Goal: Obtain resource: Download file/media

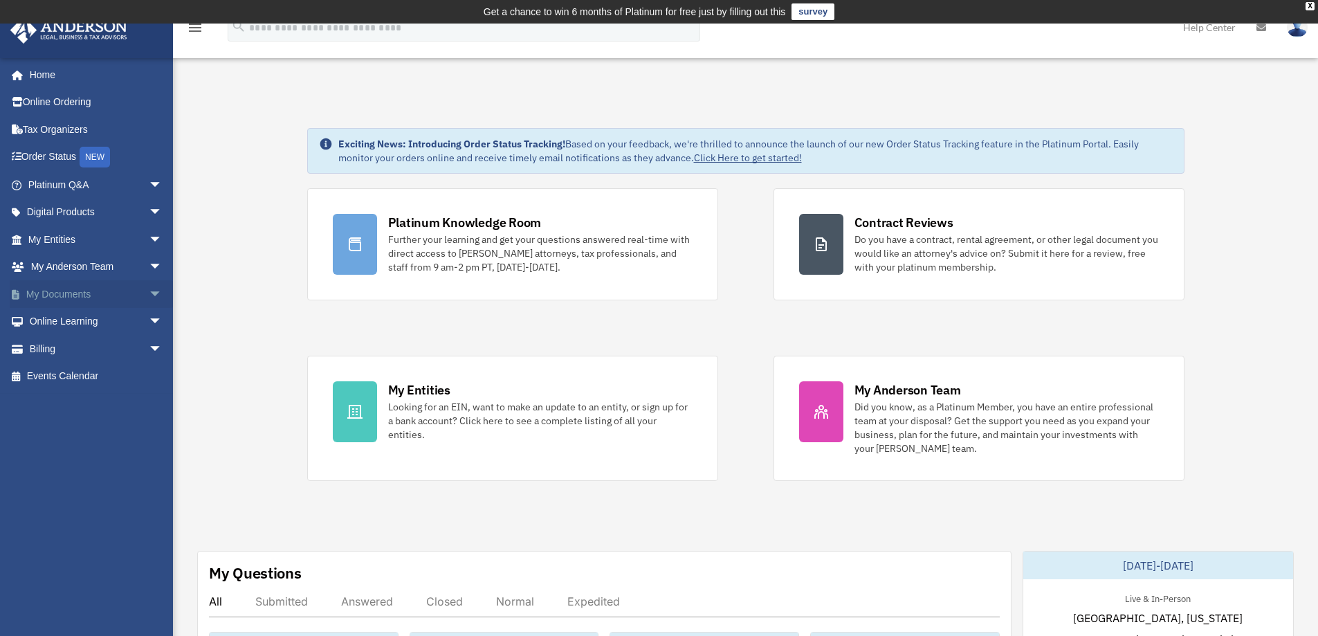
click at [149, 291] on span "arrow_drop_down" at bounding box center [163, 294] width 28 height 28
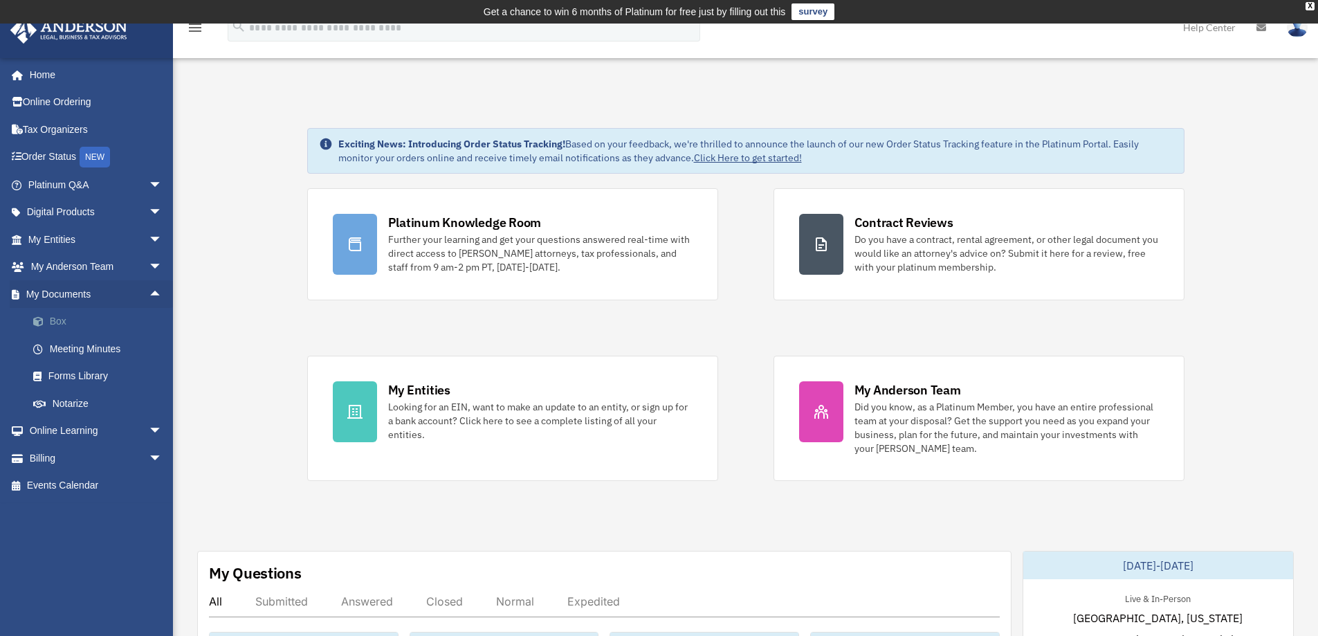
click at [61, 320] on link "Box" at bounding box center [101, 322] width 164 height 28
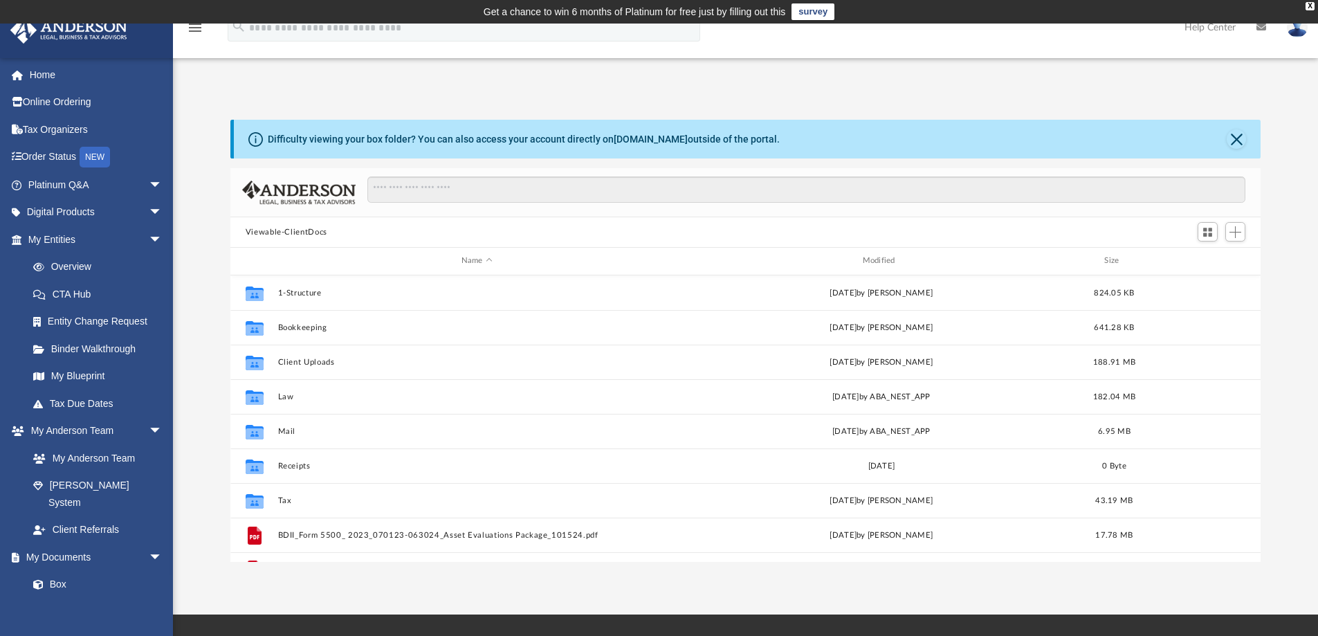
scroll to position [25, 0]
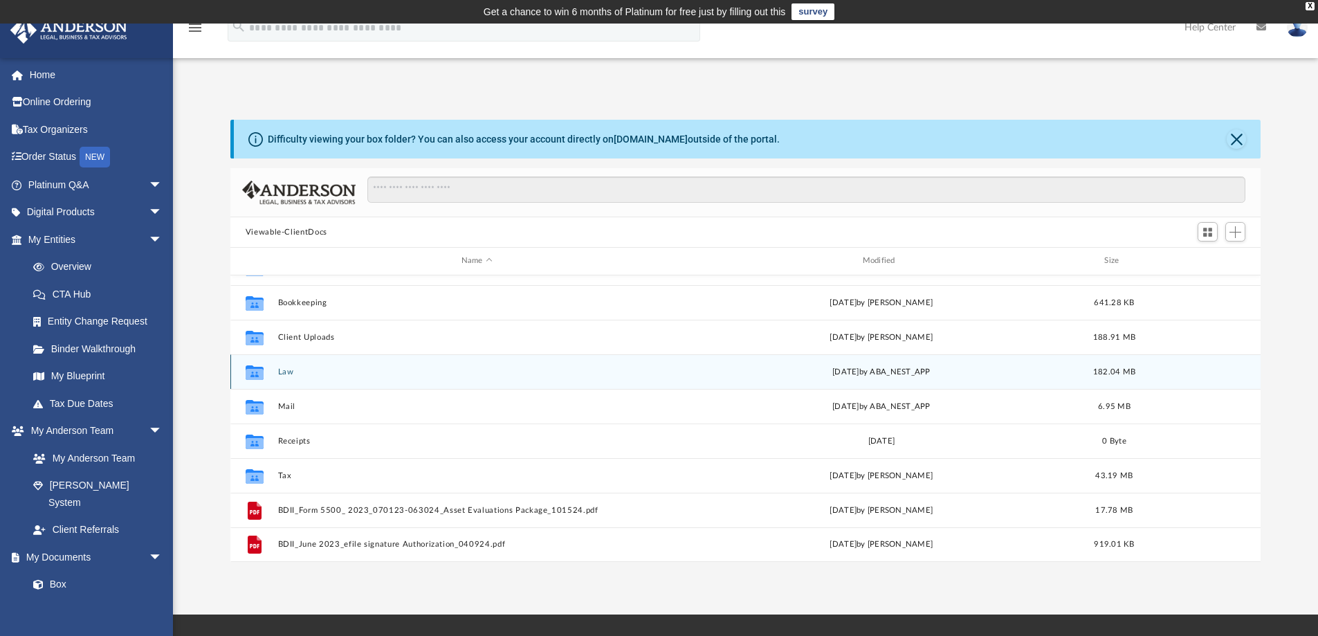
click at [284, 366] on div "Collaborated Folder Law Fri Jul 11 2025 by ABA_NEST_APP 182.04 MB" at bounding box center [745, 371] width 1031 height 35
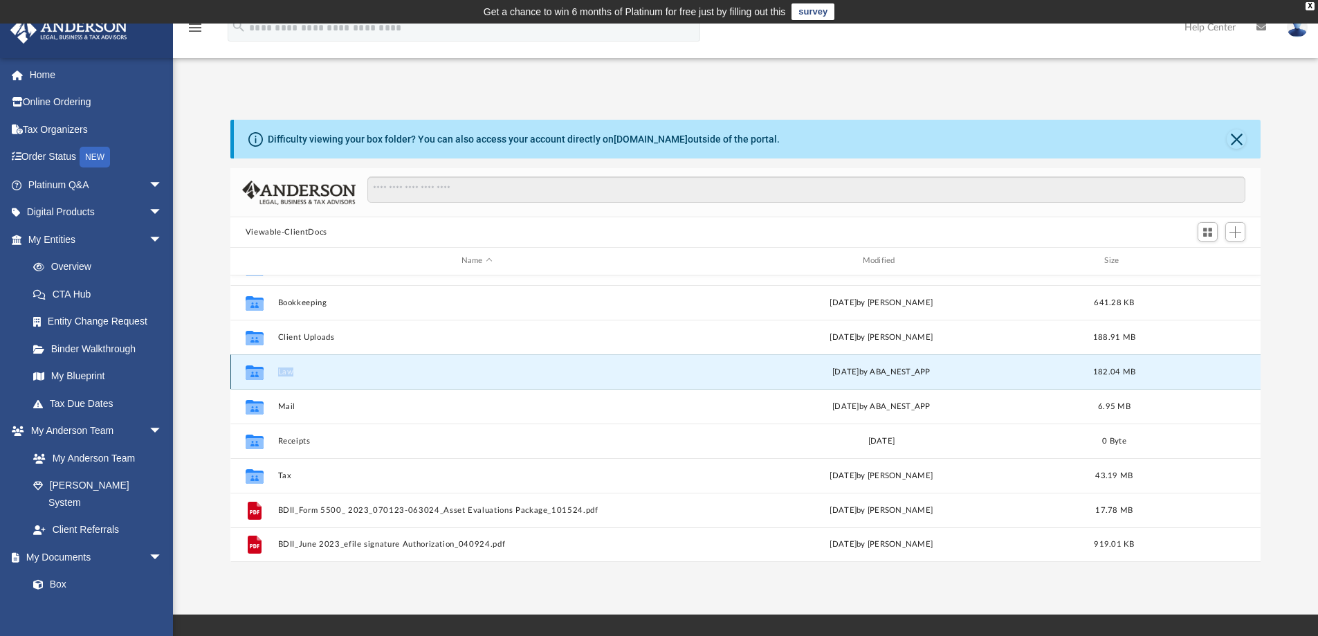
click at [284, 366] on div "Collaborated Folder Law Fri Jul 11 2025 by ABA_NEST_APP 182.04 MB" at bounding box center [745, 371] width 1031 height 35
click at [324, 374] on button "Law" at bounding box center [476, 371] width 399 height 9
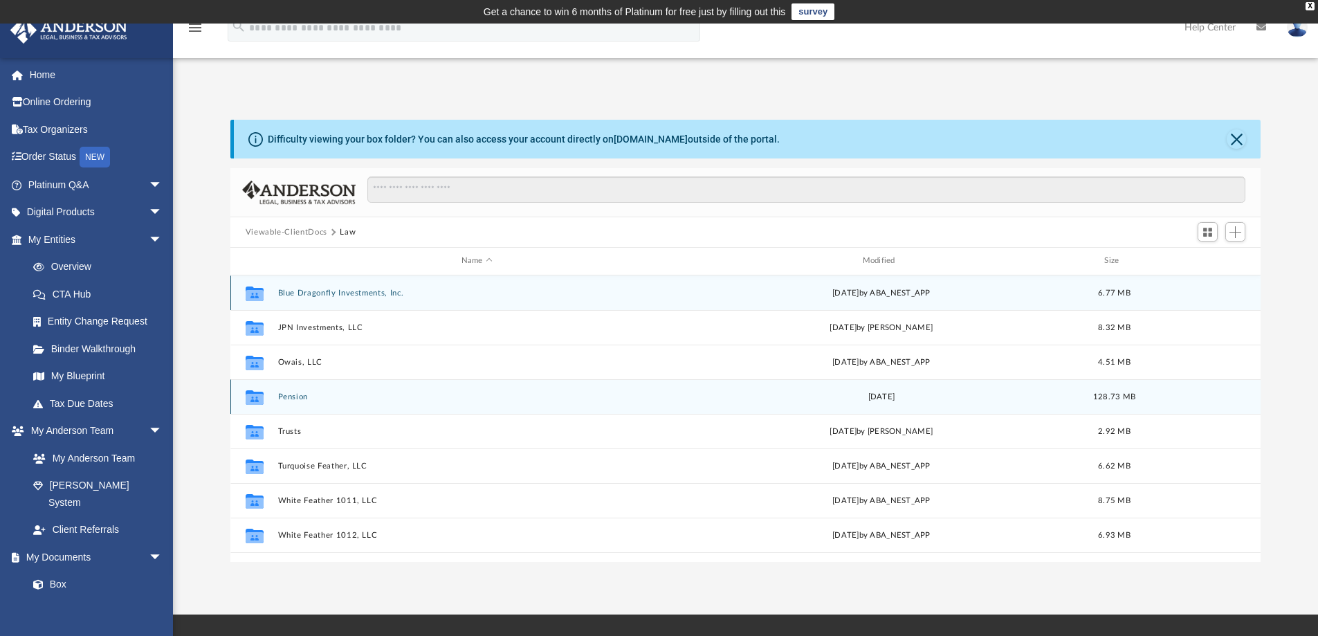
scroll to position [60, 0]
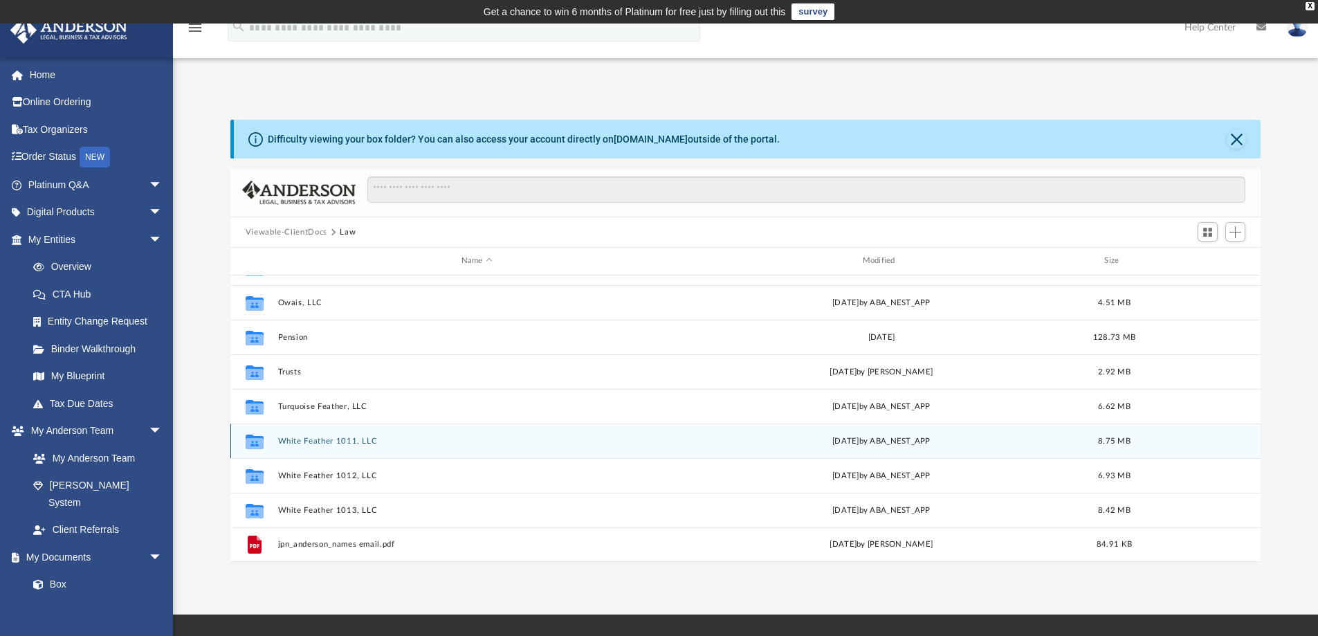
click at [334, 443] on button "White Feather 1011, LLC" at bounding box center [476, 441] width 399 height 9
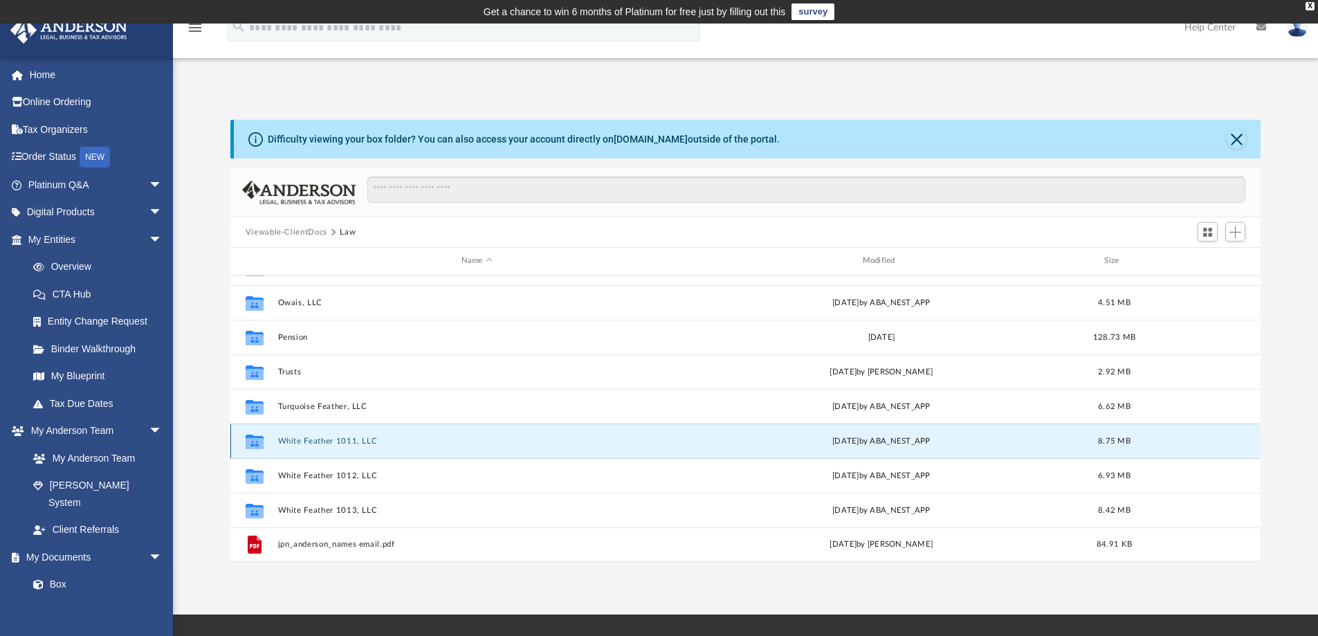
click at [335, 443] on button "White Feather 1011, LLC" at bounding box center [476, 441] width 399 height 9
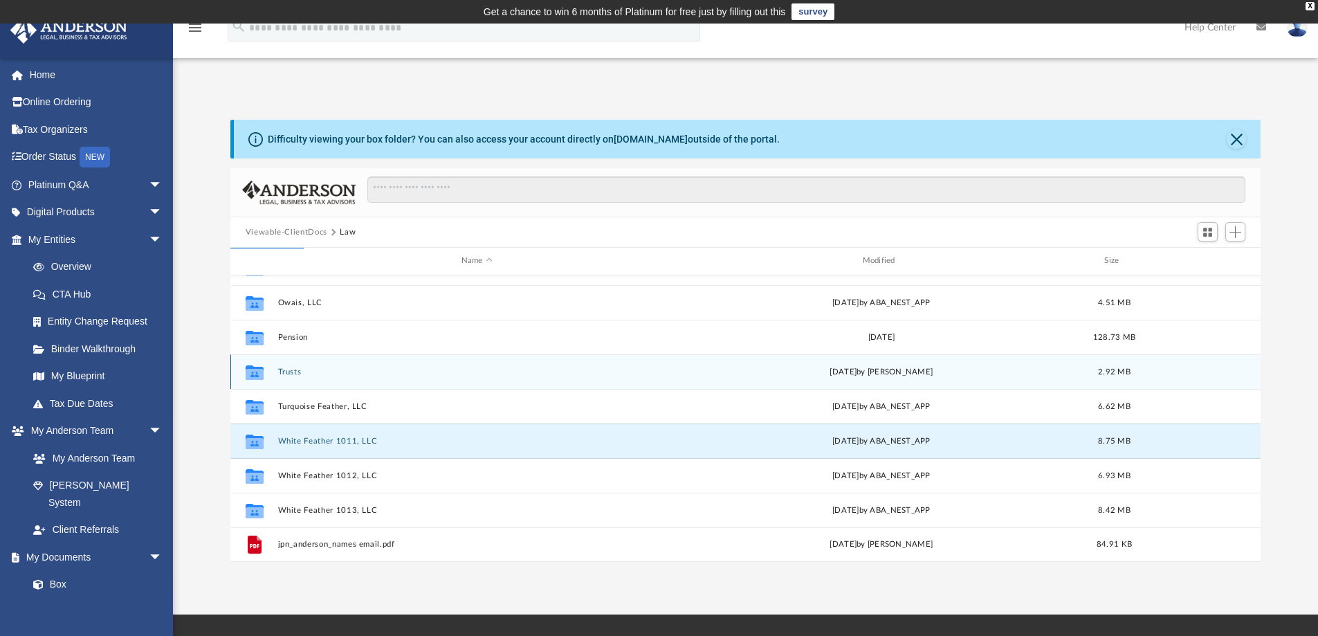
scroll to position [0, 0]
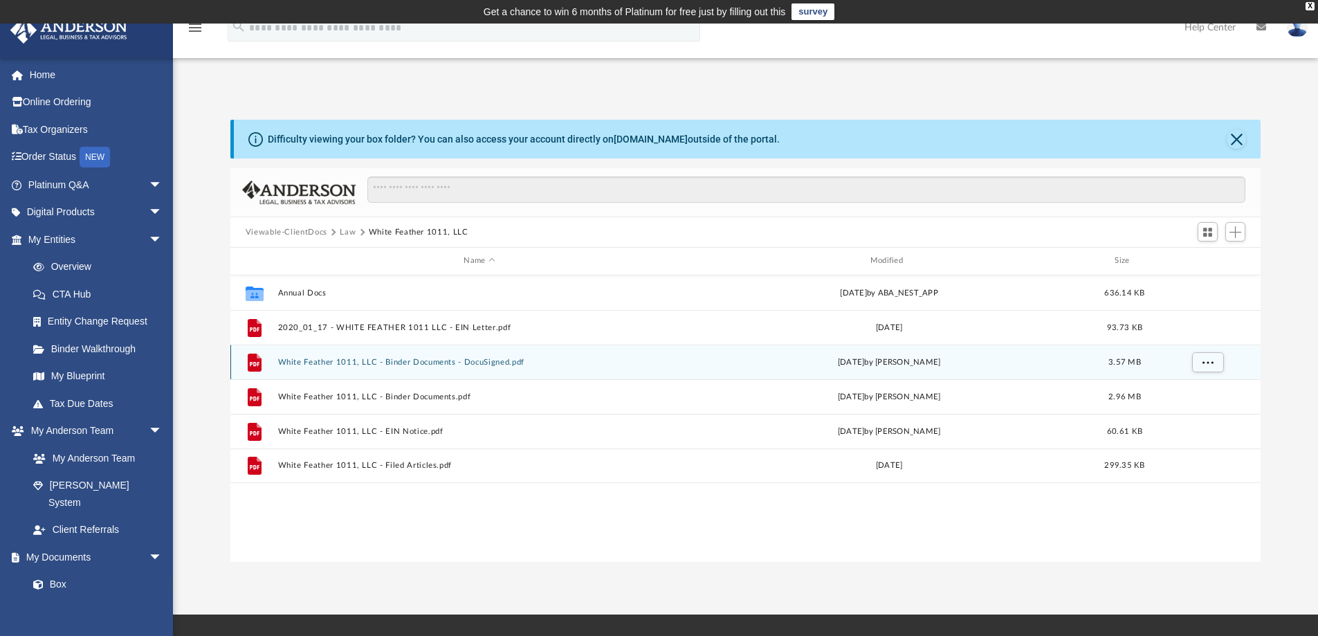
click at [342, 363] on button "White Feather 1011, LLC - Binder Documents - DocuSigned.pdf" at bounding box center [478, 362] width 403 height 9
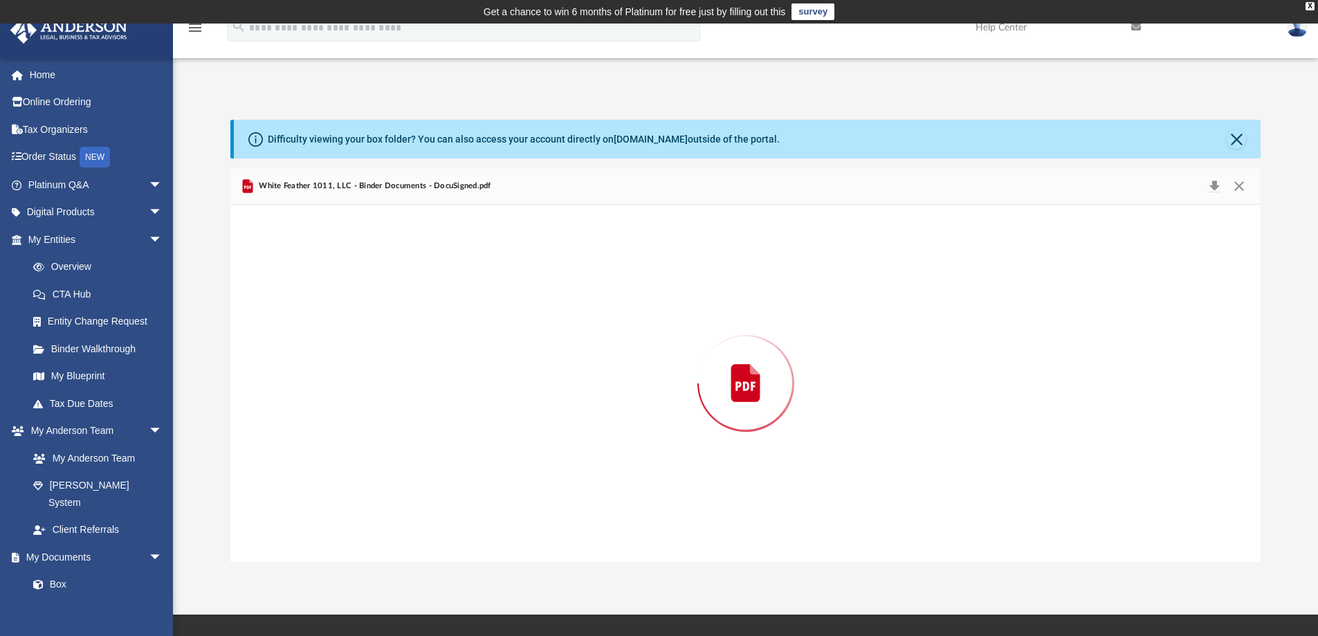
click at [342, 363] on div "Preview" at bounding box center [745, 383] width 1031 height 357
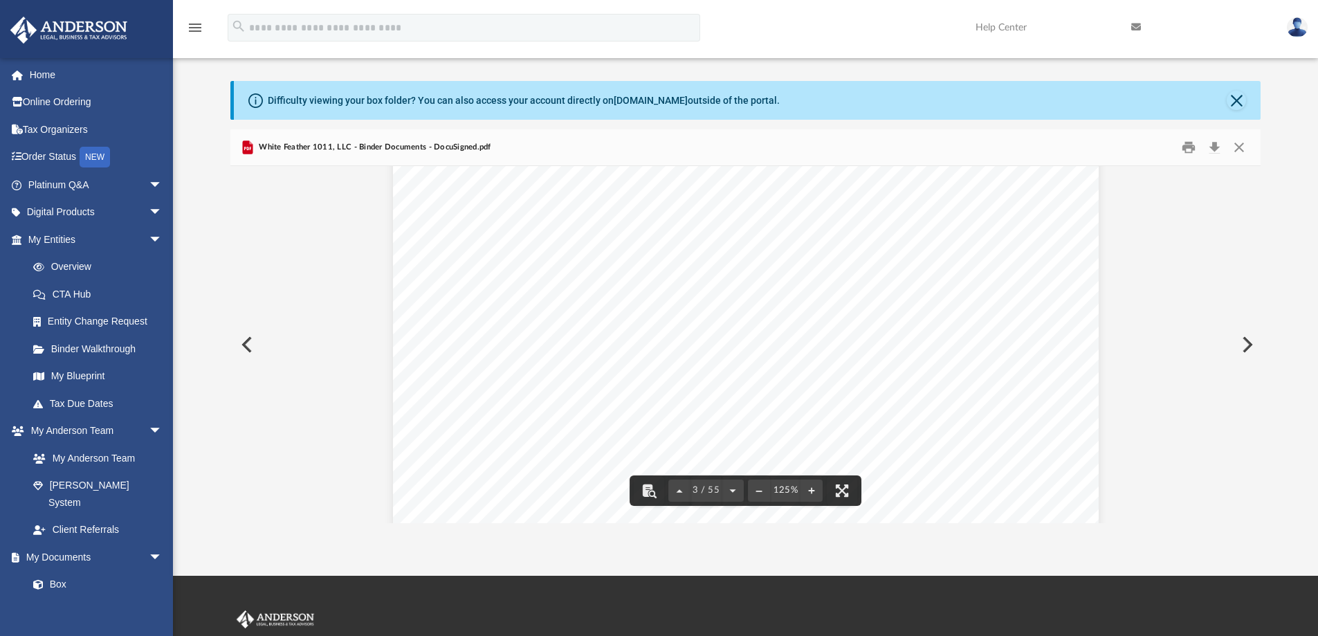
scroll to position [1661, 0]
